Goal: Task Accomplishment & Management: Manage account settings

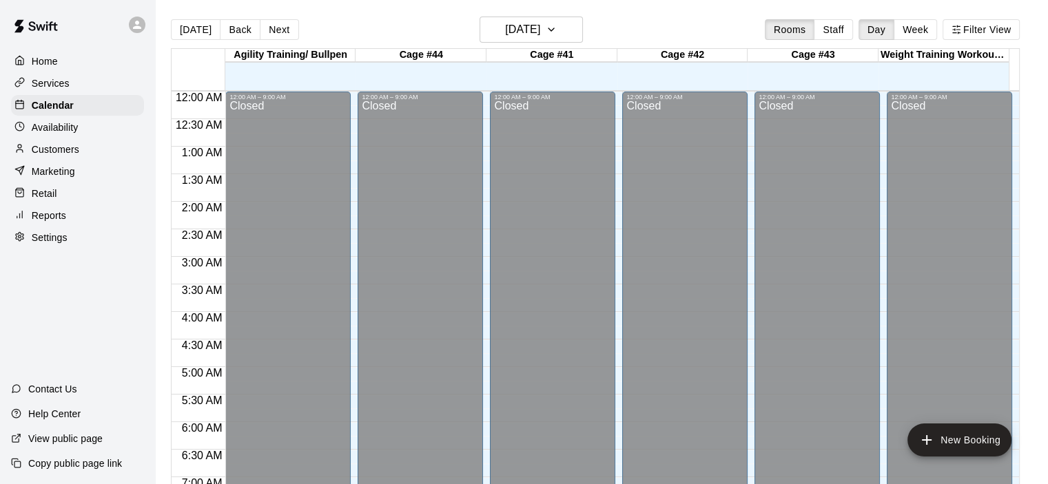
scroll to position [843, 0]
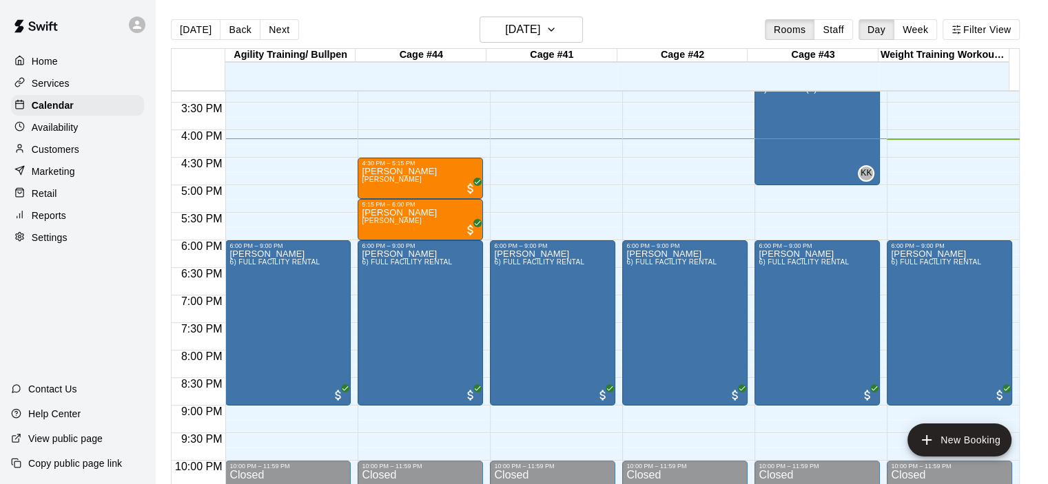
click at [60, 149] on p "Customers" at bounding box center [56, 150] width 48 height 14
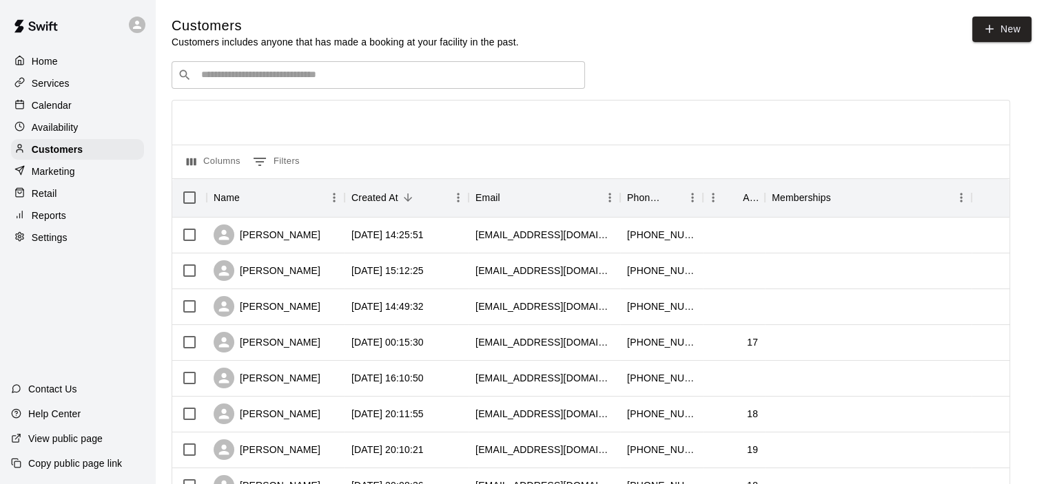
click at [251, 76] on input "Search customers by name or email" at bounding box center [388, 75] width 382 height 14
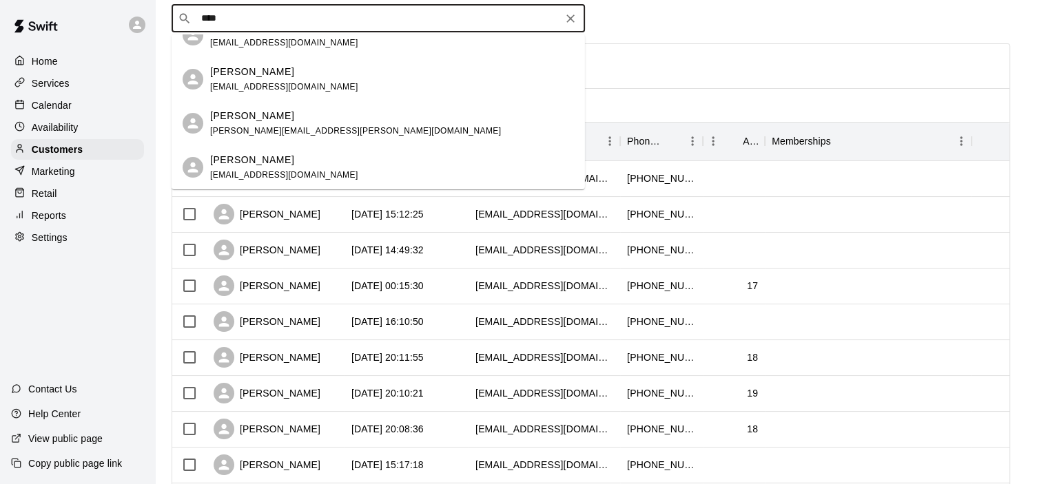
scroll to position [138, 0]
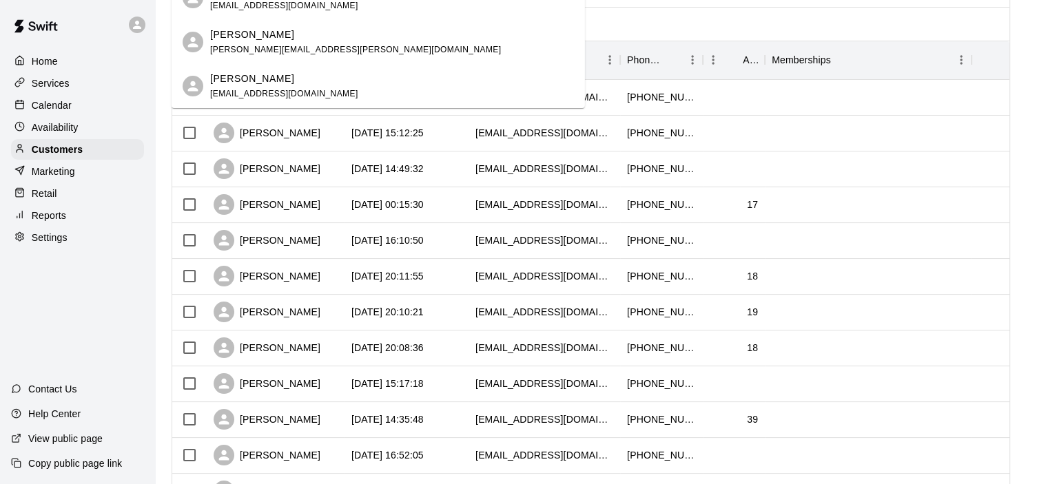
type input "****"
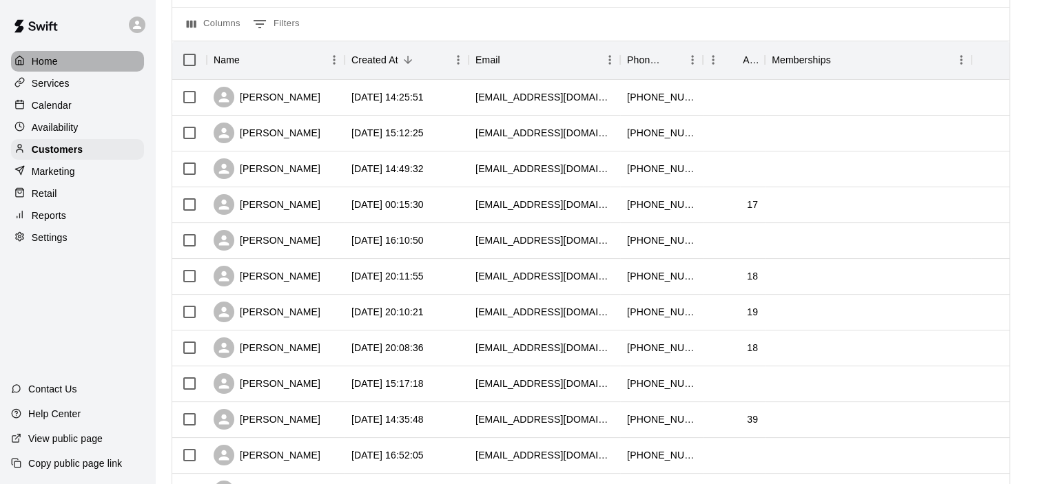
click at [52, 59] on p "Home" at bounding box center [45, 61] width 26 height 14
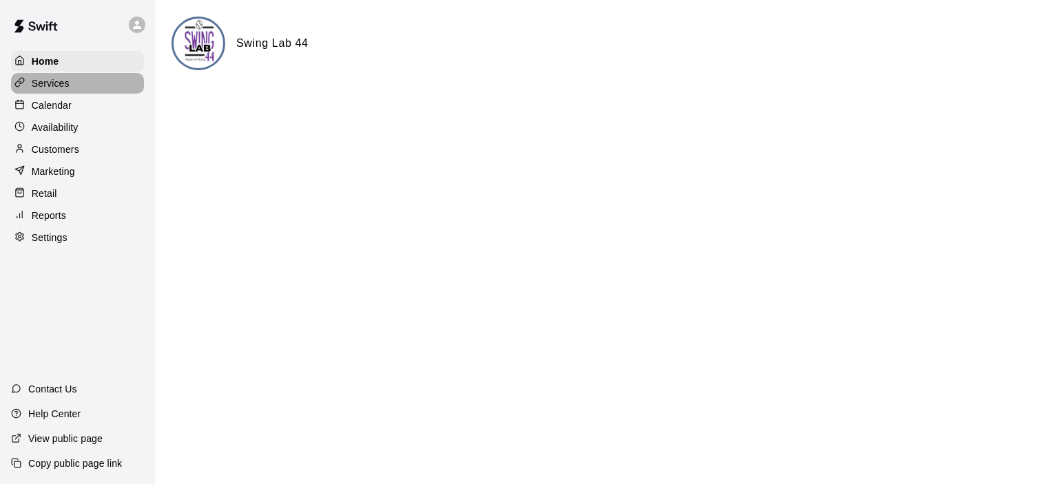
click at [47, 84] on p "Services" at bounding box center [51, 83] width 38 height 14
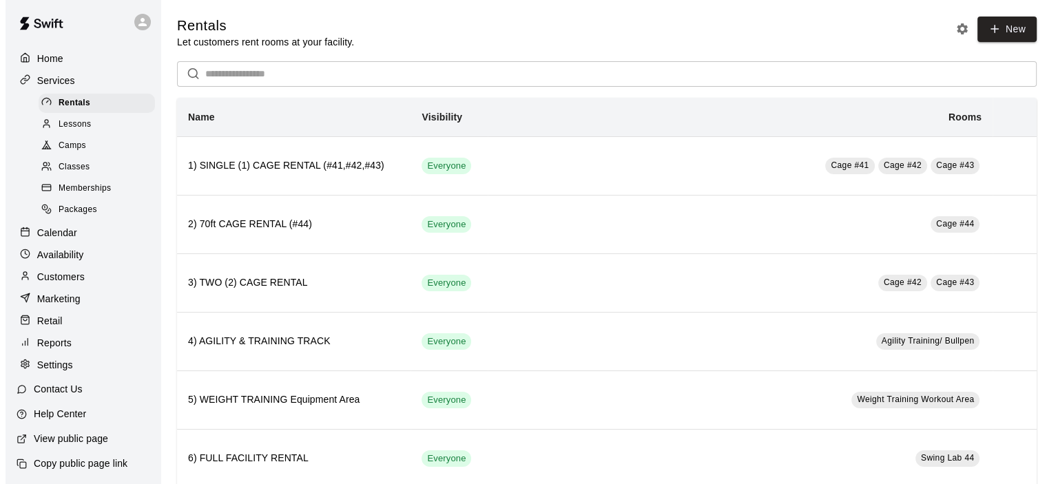
scroll to position [19, 0]
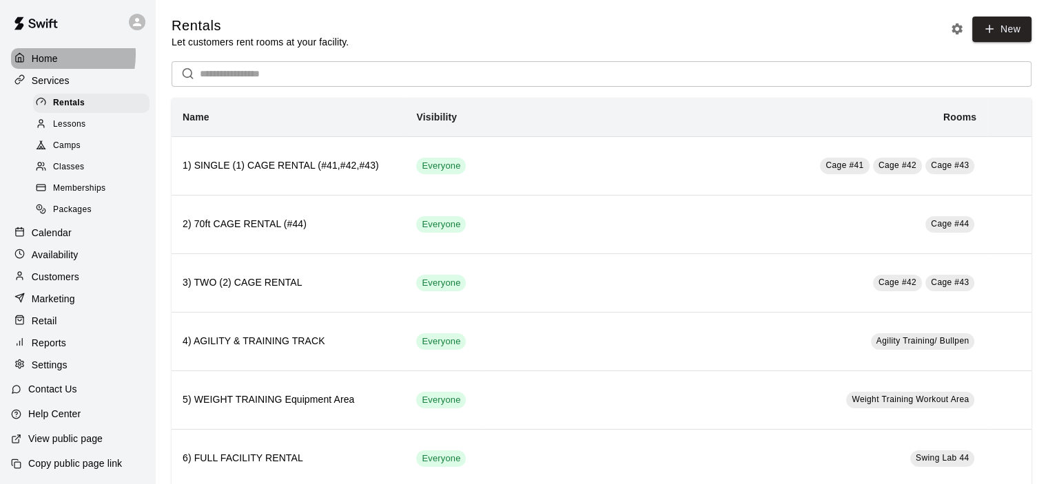
click at [45, 52] on p "Home" at bounding box center [45, 59] width 26 height 14
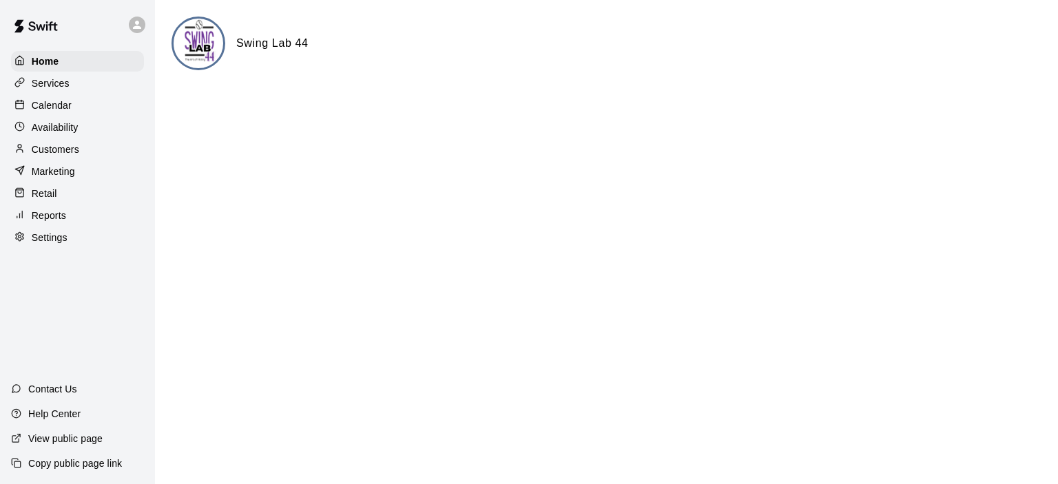
click at [59, 151] on p "Customers" at bounding box center [56, 150] width 48 height 14
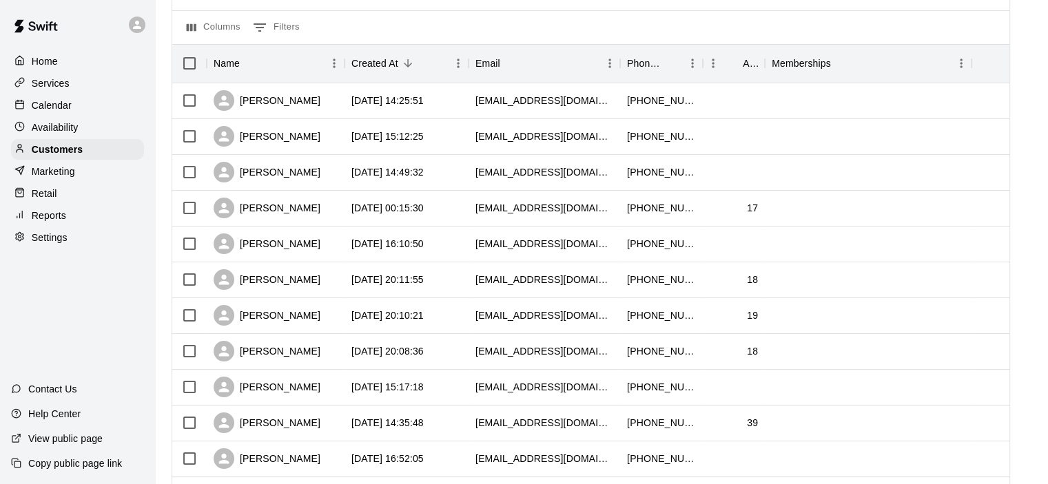
scroll to position [138, 0]
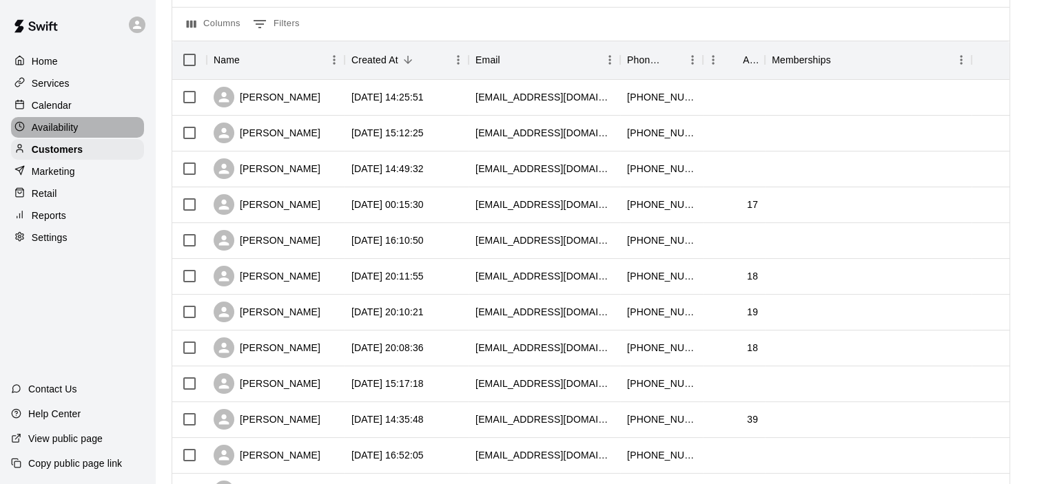
click at [55, 131] on p "Availability" at bounding box center [55, 128] width 47 height 14
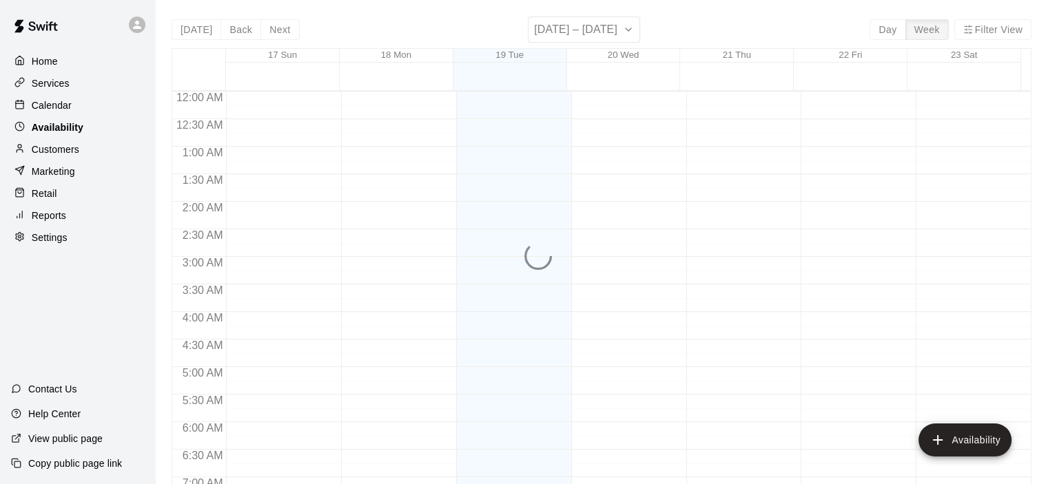
scroll to position [891, 0]
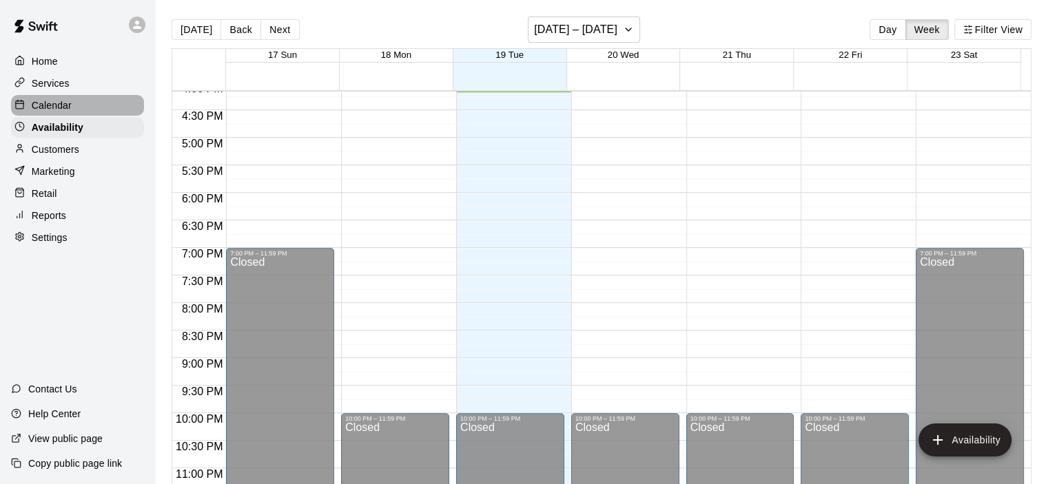
click at [52, 107] on p "Calendar" at bounding box center [52, 105] width 40 height 14
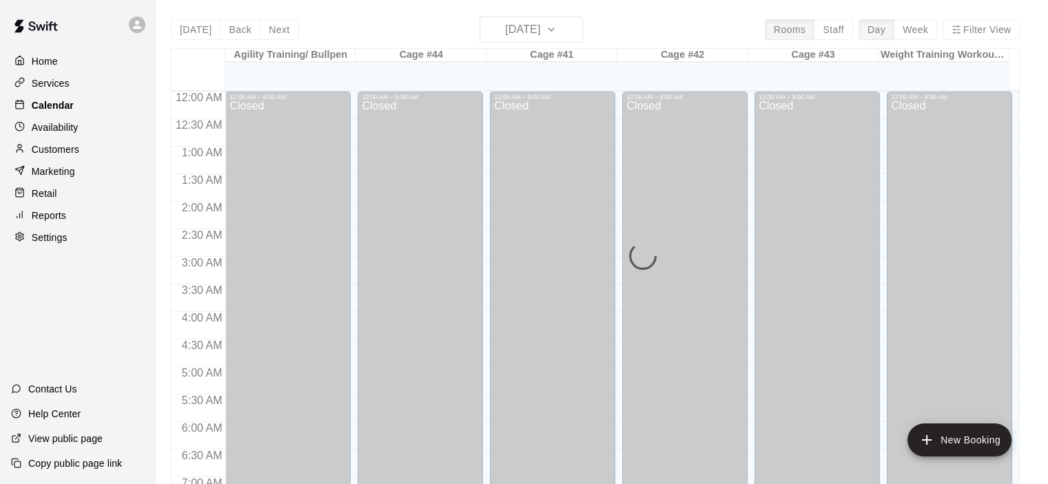
scroll to position [871, 0]
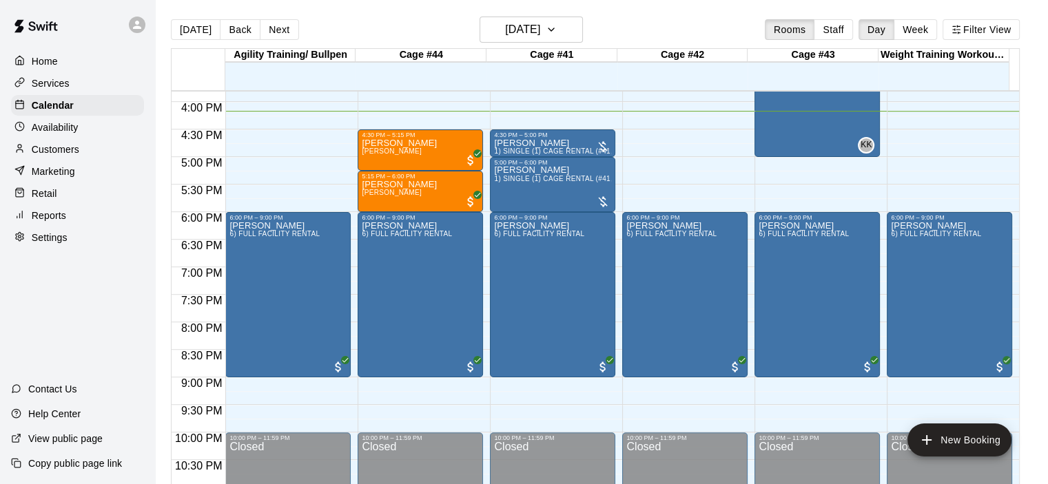
click at [54, 79] on p "Services" at bounding box center [51, 83] width 38 height 14
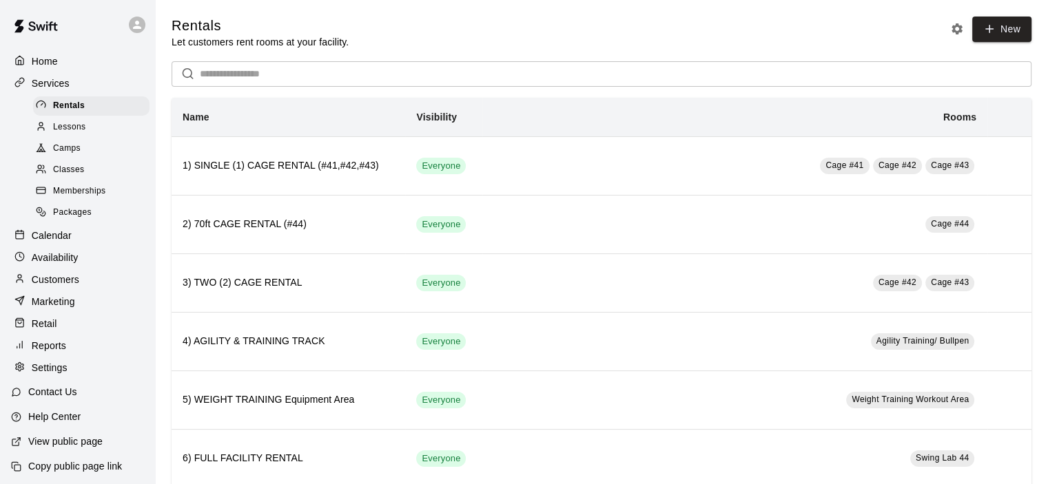
click at [53, 61] on p "Home" at bounding box center [45, 61] width 26 height 14
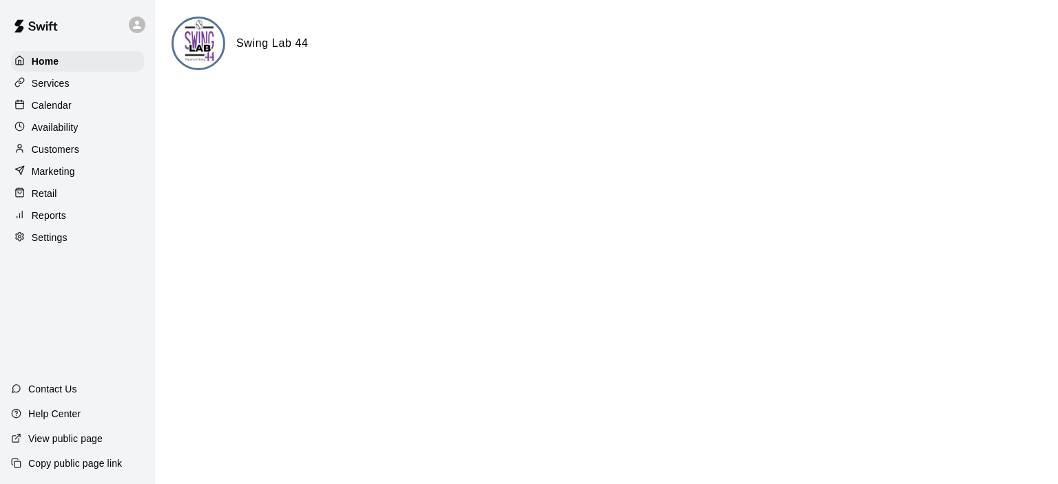
click at [75, 248] on div "Settings" at bounding box center [77, 237] width 133 height 21
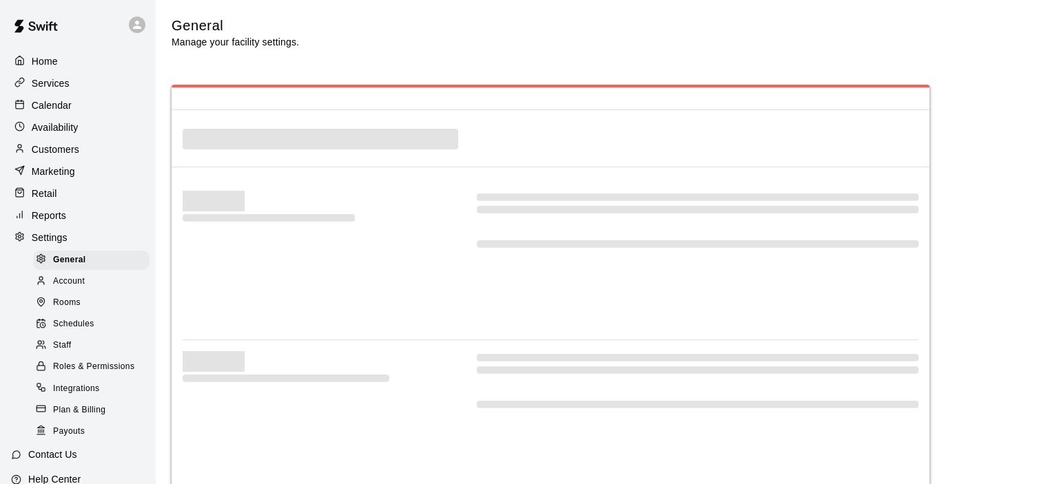
select select "**"
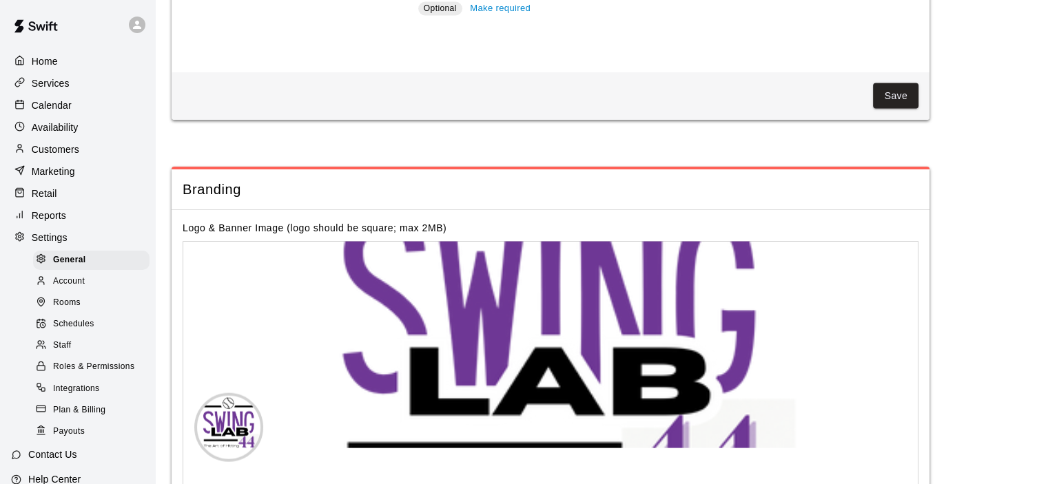
scroll to position [2818, 0]
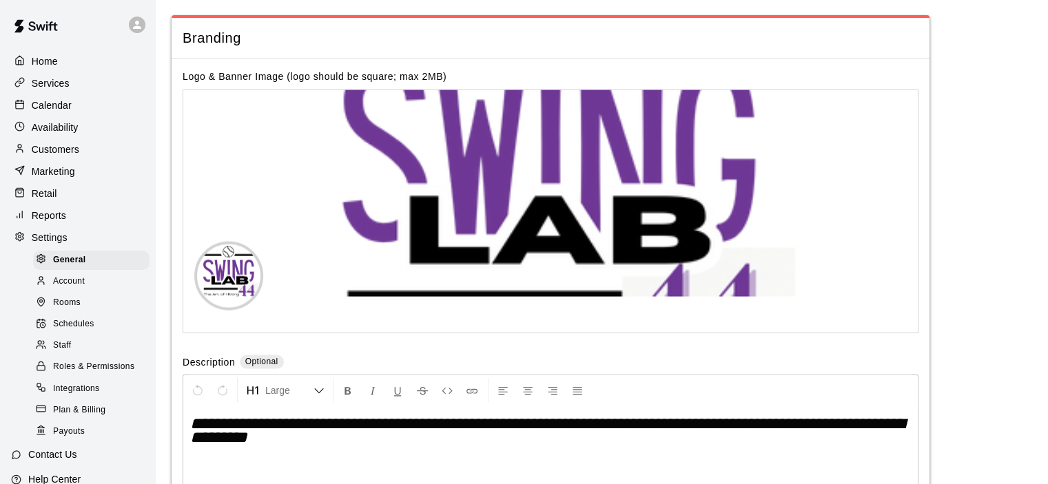
click at [72, 355] on div "Staff" at bounding box center [91, 345] width 116 height 19
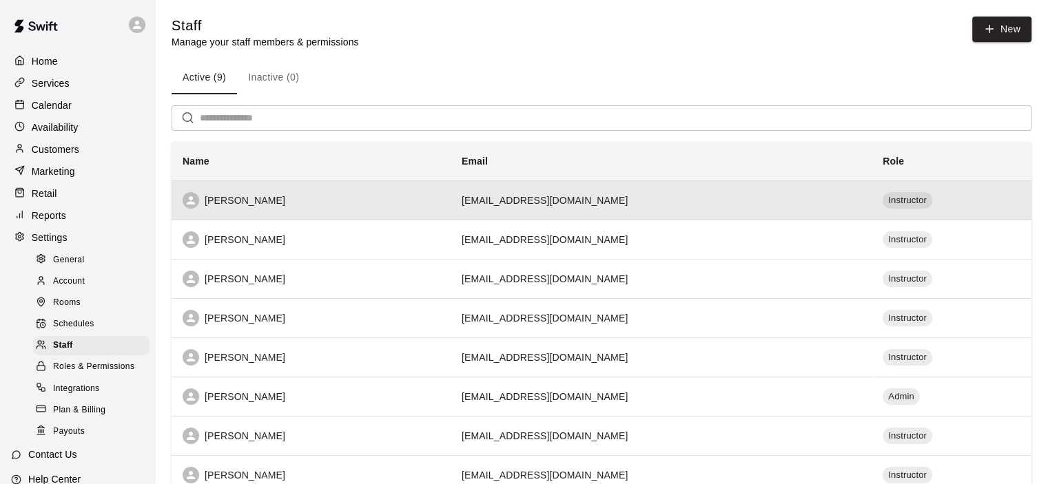
click at [264, 198] on div "[PERSON_NAME]" at bounding box center [311, 200] width 257 height 17
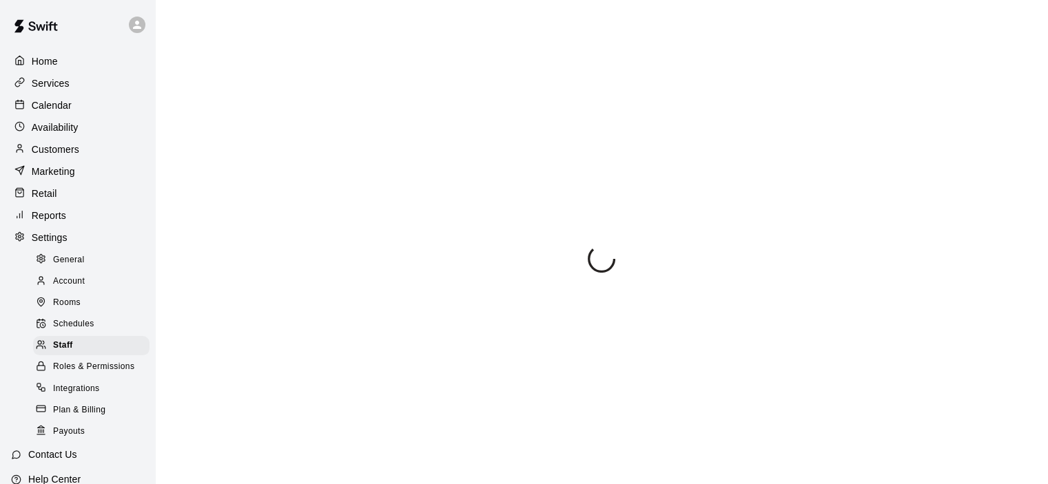
select select "**"
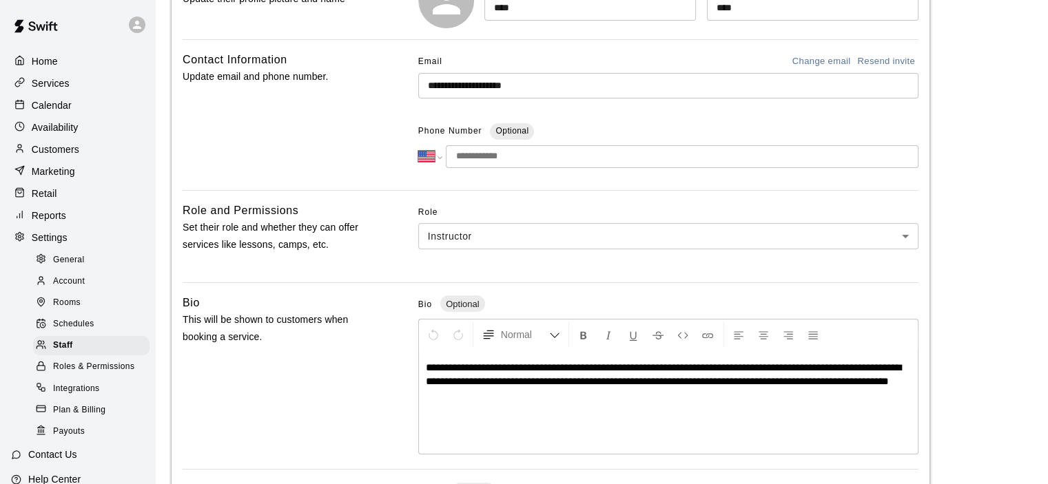
scroll to position [8, 0]
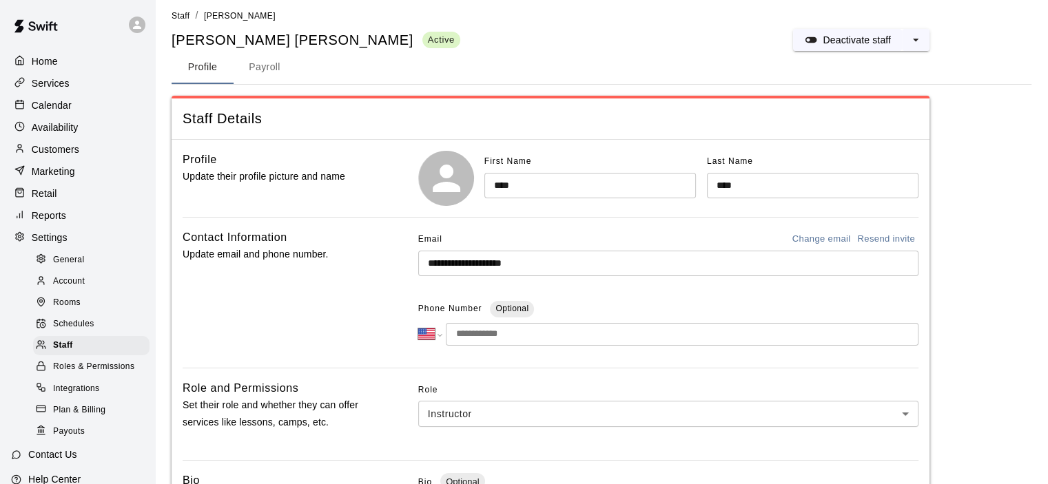
click at [264, 69] on button "Payroll" at bounding box center [264, 67] width 62 height 33
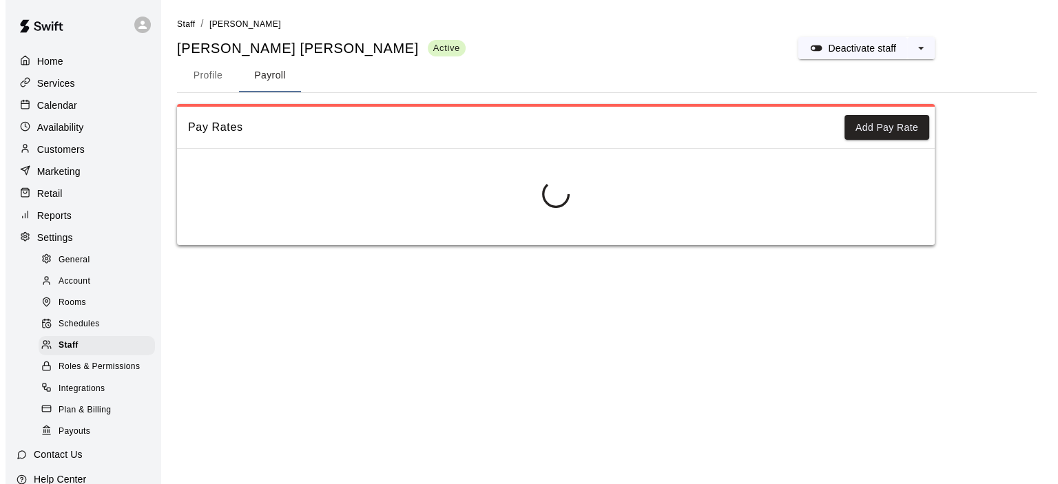
scroll to position [0, 0]
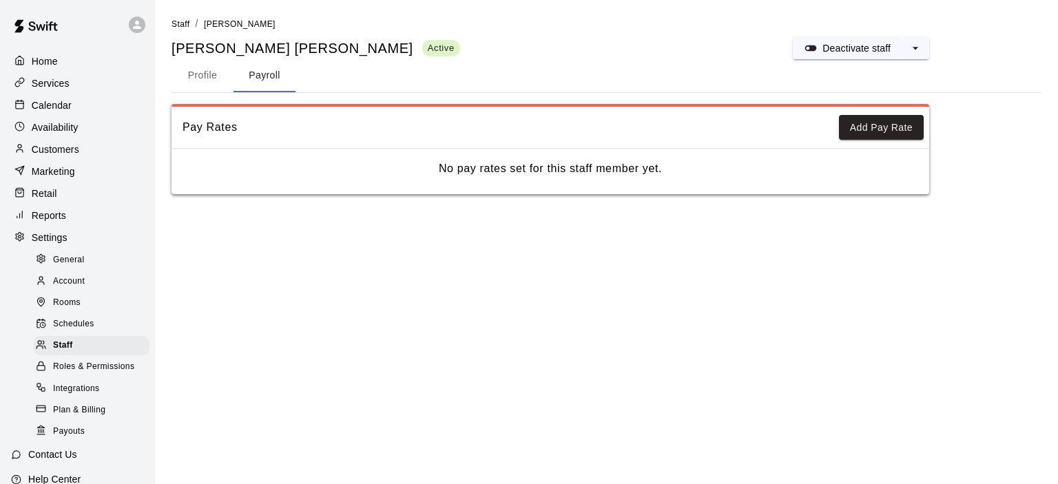
click at [216, 75] on button "Profile" at bounding box center [202, 75] width 62 height 33
select select "**"
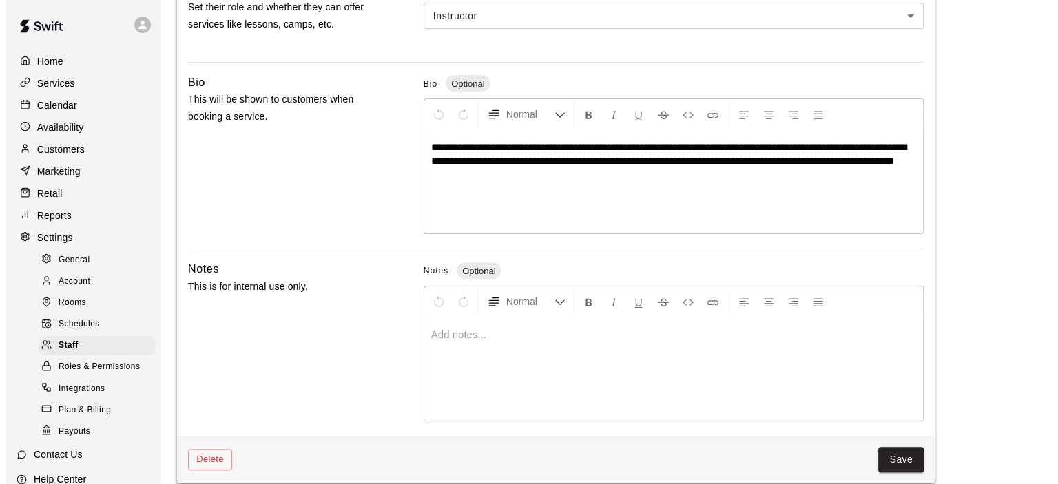
scroll to position [422, 0]
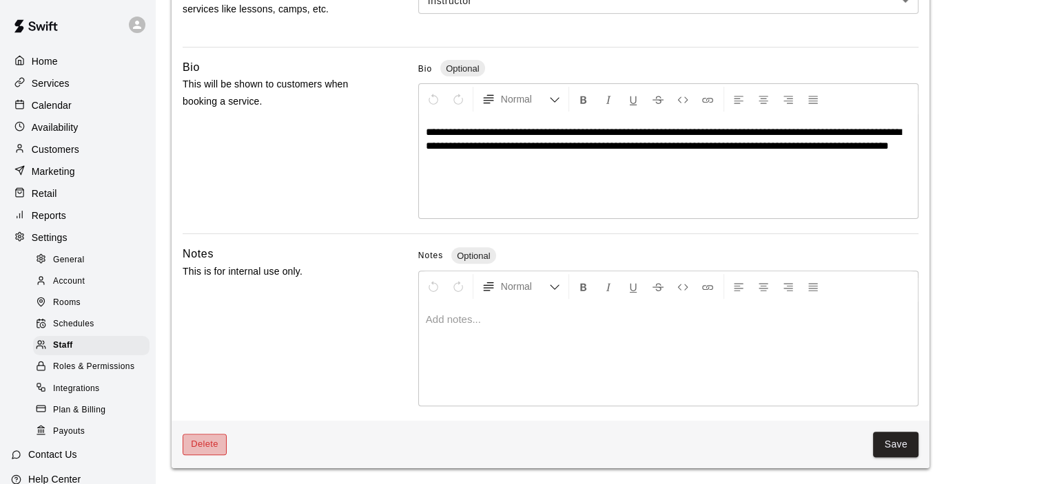
click at [207, 442] on button "Delete" at bounding box center [205, 444] width 44 height 21
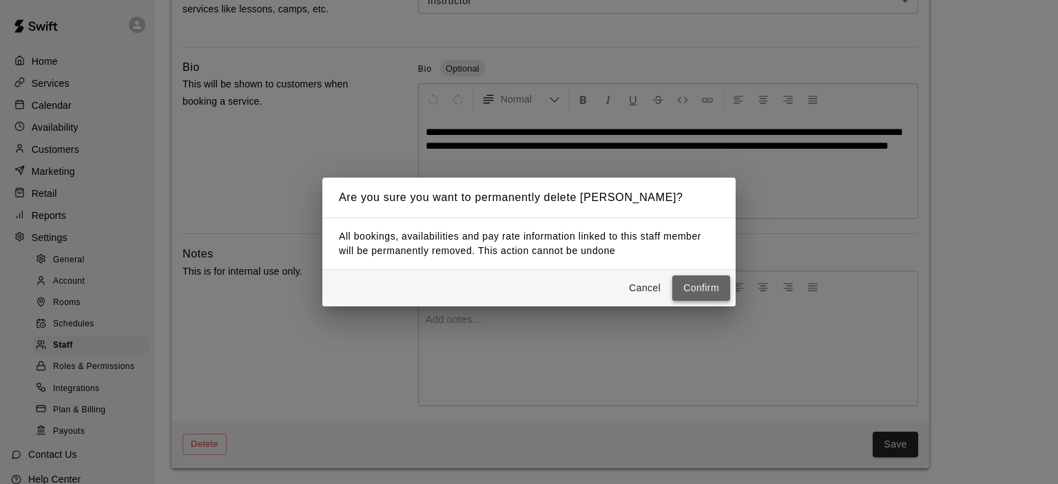
click at [689, 290] on button "Confirm" at bounding box center [701, 288] width 58 height 25
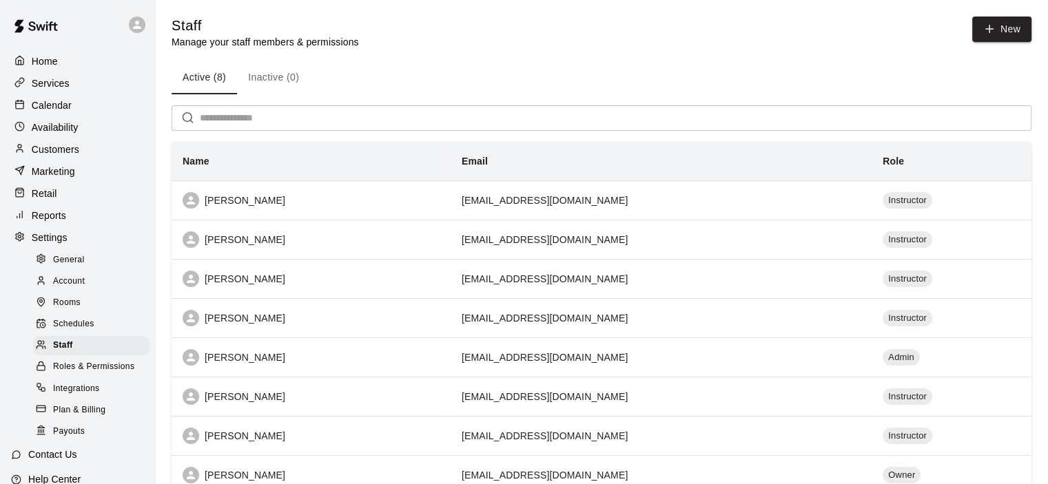
click at [61, 154] on p "Customers" at bounding box center [56, 150] width 48 height 14
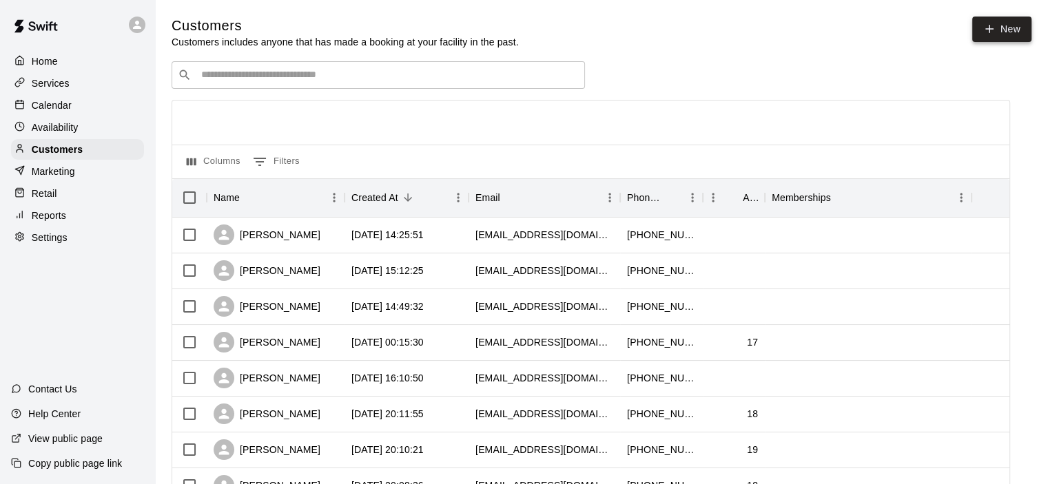
click at [997, 24] on link "New" at bounding box center [1001, 29] width 59 height 25
select select "**"
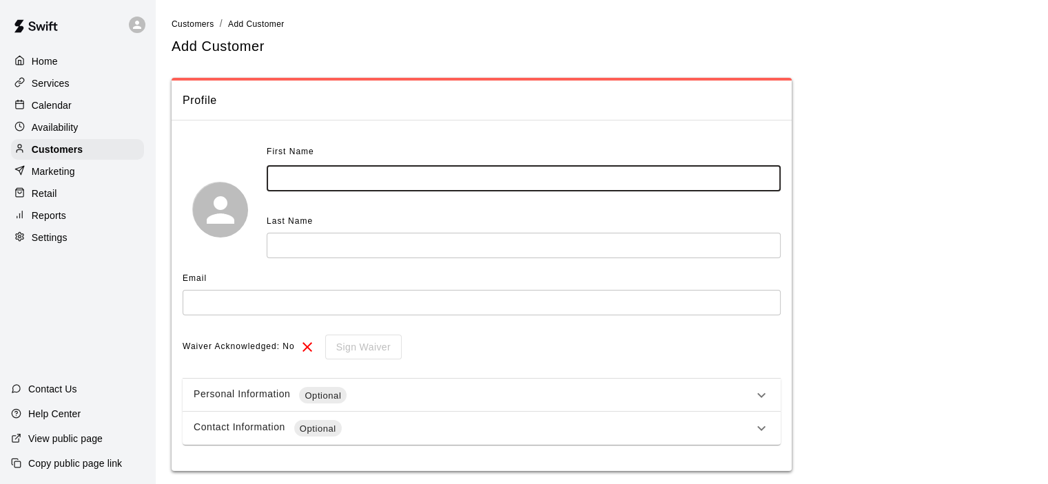
click at [397, 179] on input "text" at bounding box center [524, 178] width 514 height 25
type input "****"
click at [387, 247] on input "text" at bounding box center [524, 245] width 514 height 25
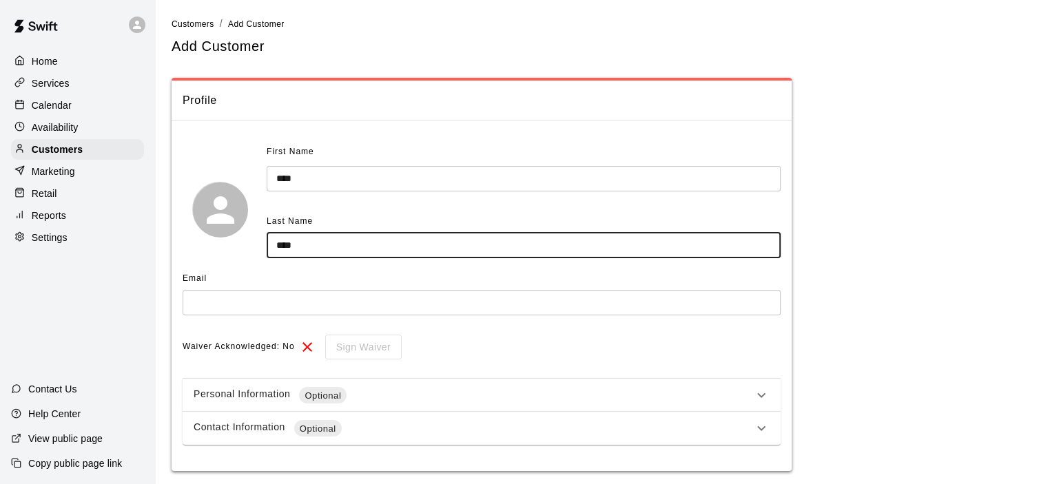
type input "****"
click at [226, 295] on input "text" at bounding box center [482, 302] width 598 height 25
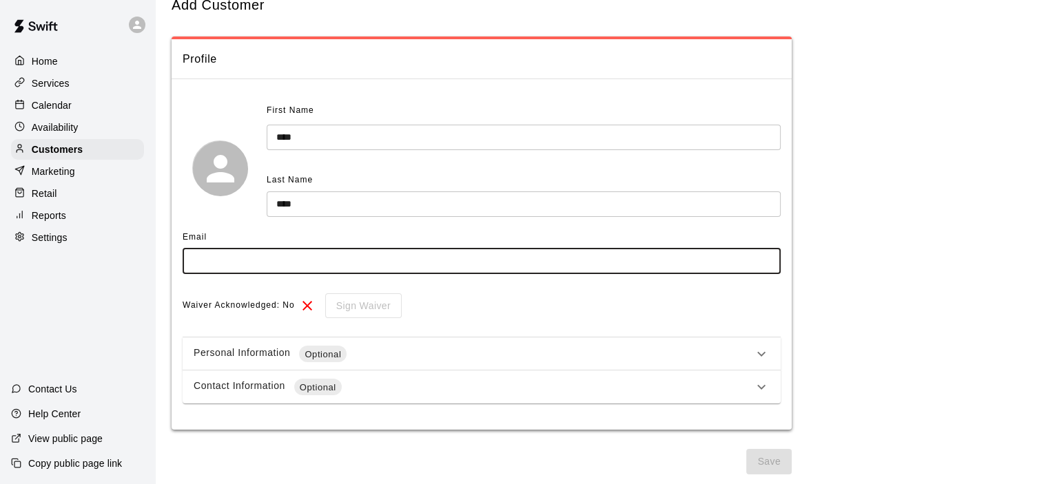
scroll to position [41, 0]
type input "**********"
click at [772, 468] on button "Save" at bounding box center [768, 461] width 45 height 25
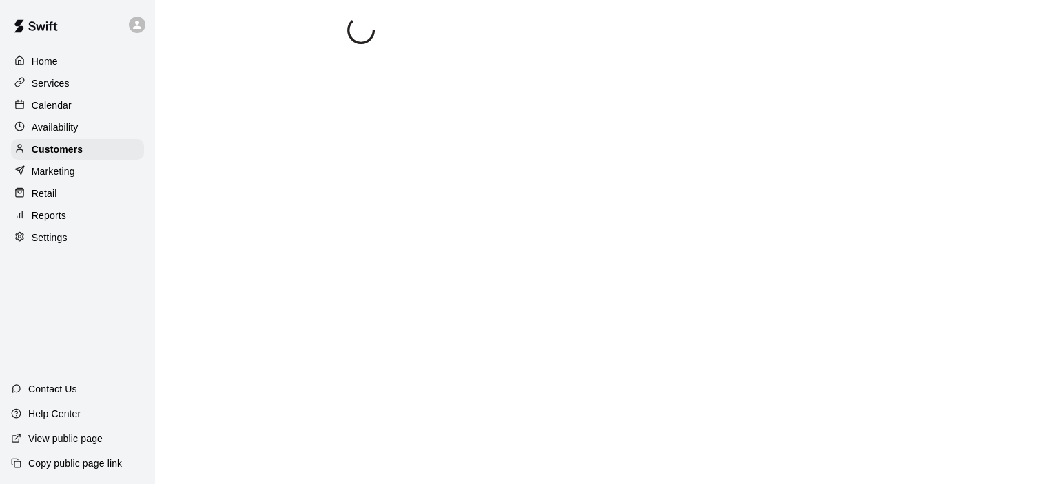
scroll to position [0, 0]
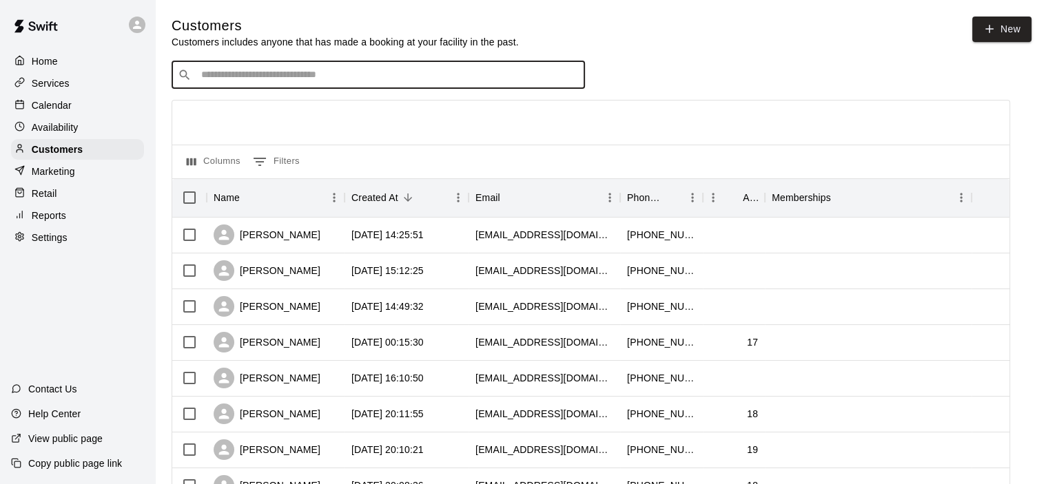
click at [309, 79] on input "Search customers by name or email" at bounding box center [388, 75] width 382 height 14
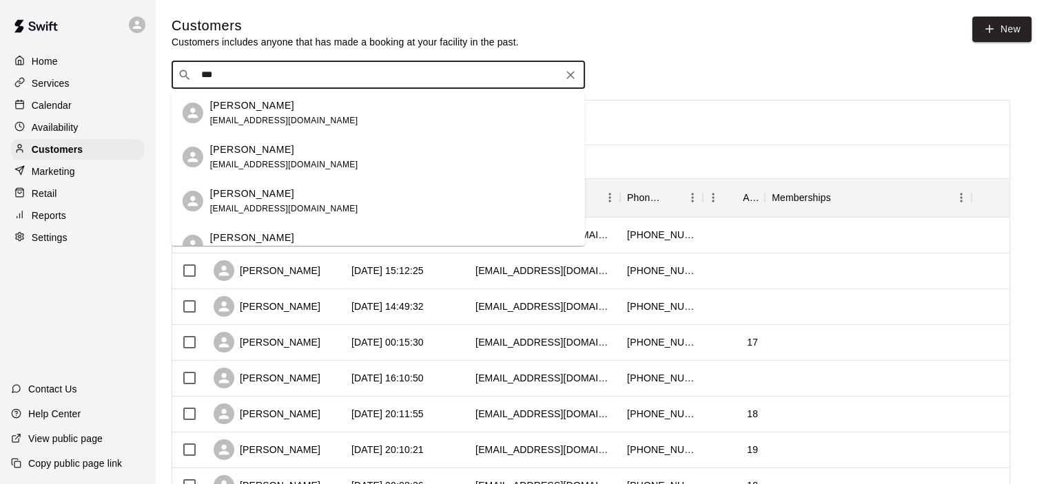
type input "****"
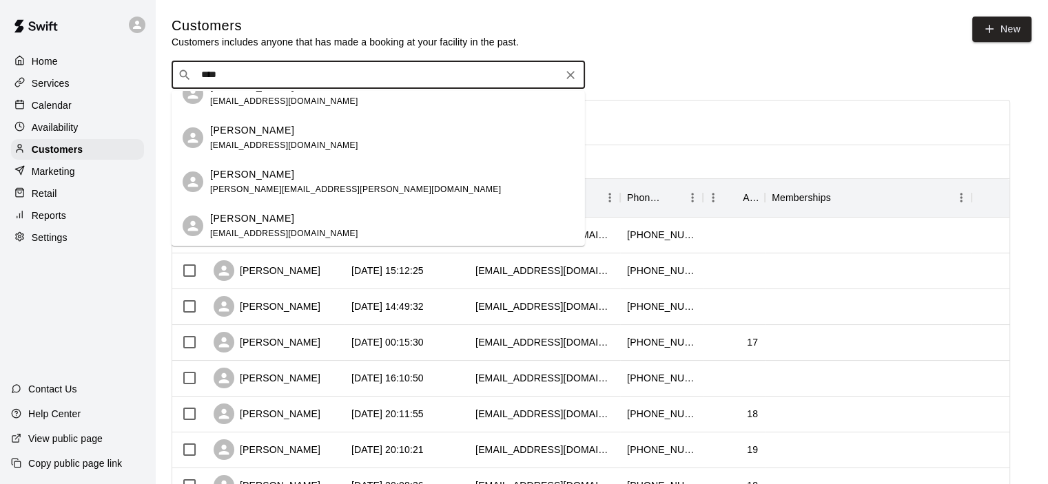
scroll to position [286, 0]
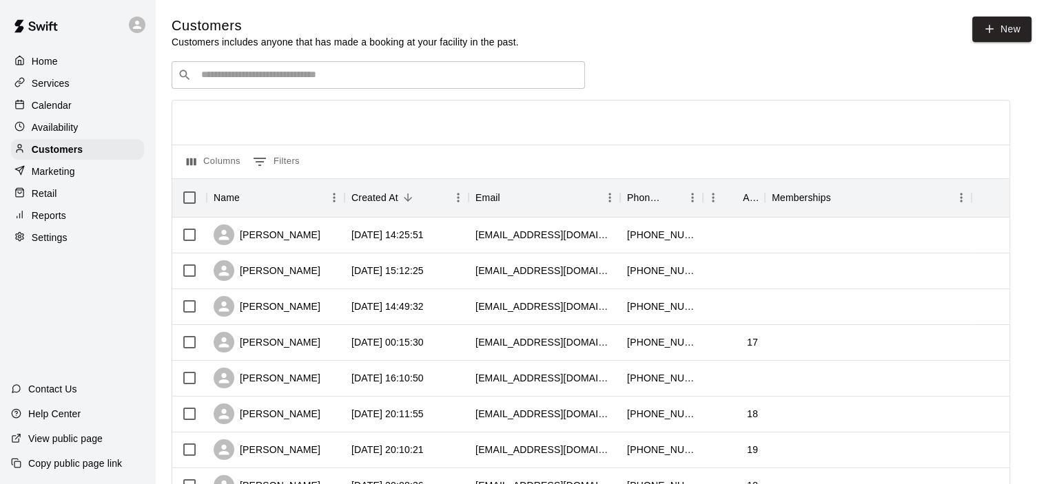
click at [287, 79] on input "Search customers by name or email" at bounding box center [388, 75] width 382 height 14
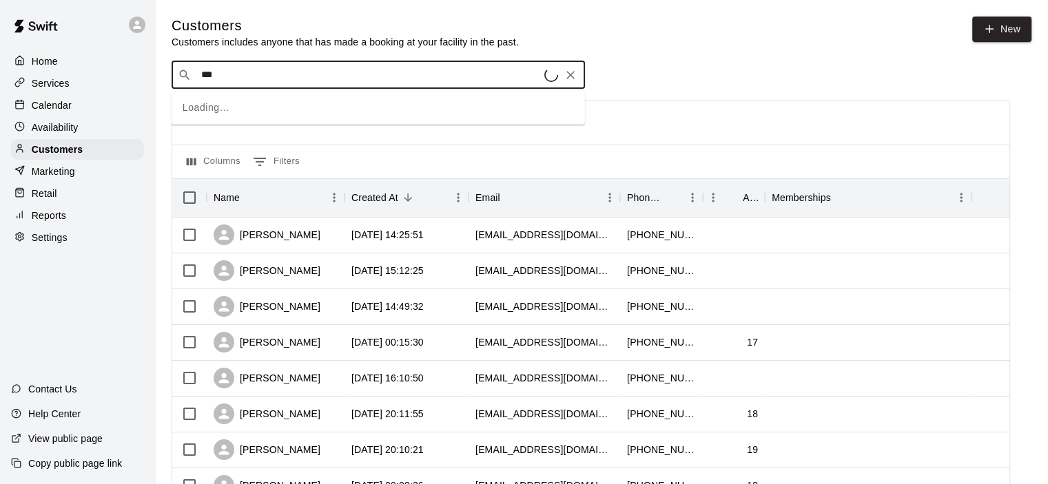
type input "****"
click at [264, 116] on span "[EMAIL_ADDRESS][DOMAIN_NAME]" at bounding box center [284, 121] width 148 height 10
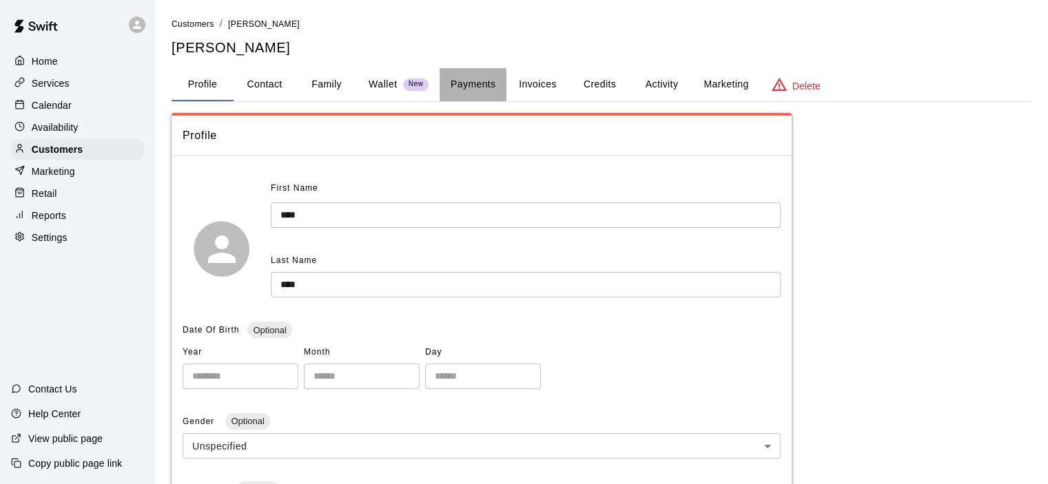
click at [479, 87] on button "Payments" at bounding box center [472, 84] width 67 height 33
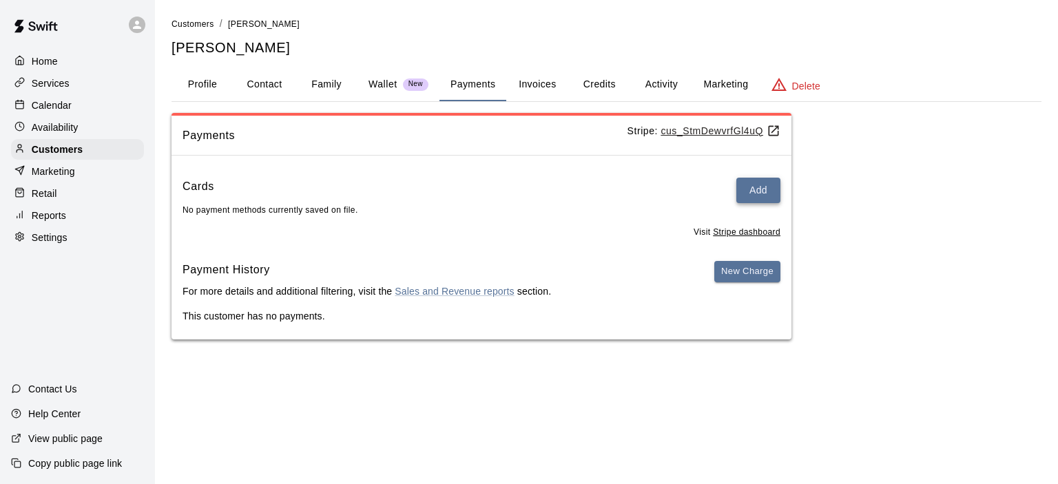
click at [749, 192] on button "Add" at bounding box center [758, 190] width 44 height 25
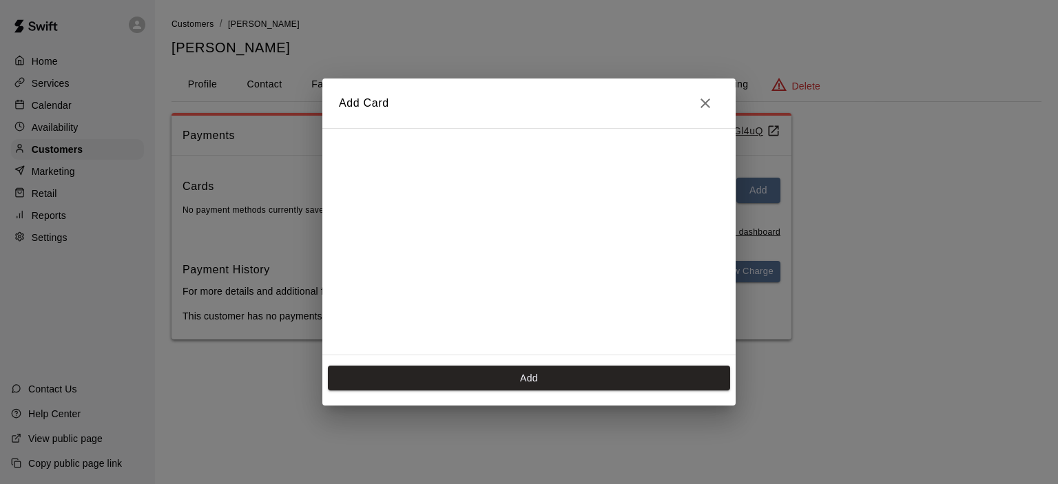
scroll to position [192, 0]
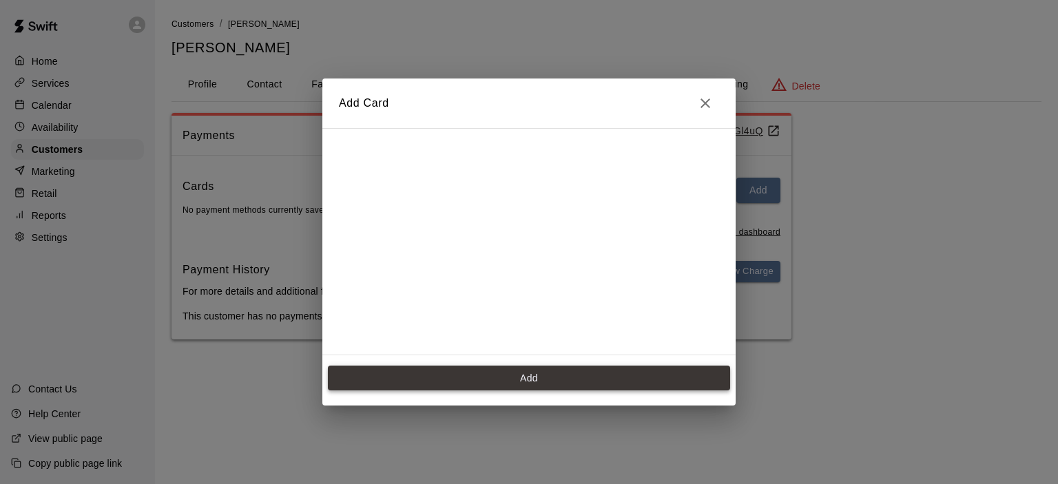
click at [517, 382] on button "Add" at bounding box center [529, 378] width 402 height 25
